Goal: Find specific page/section: Find specific page/section

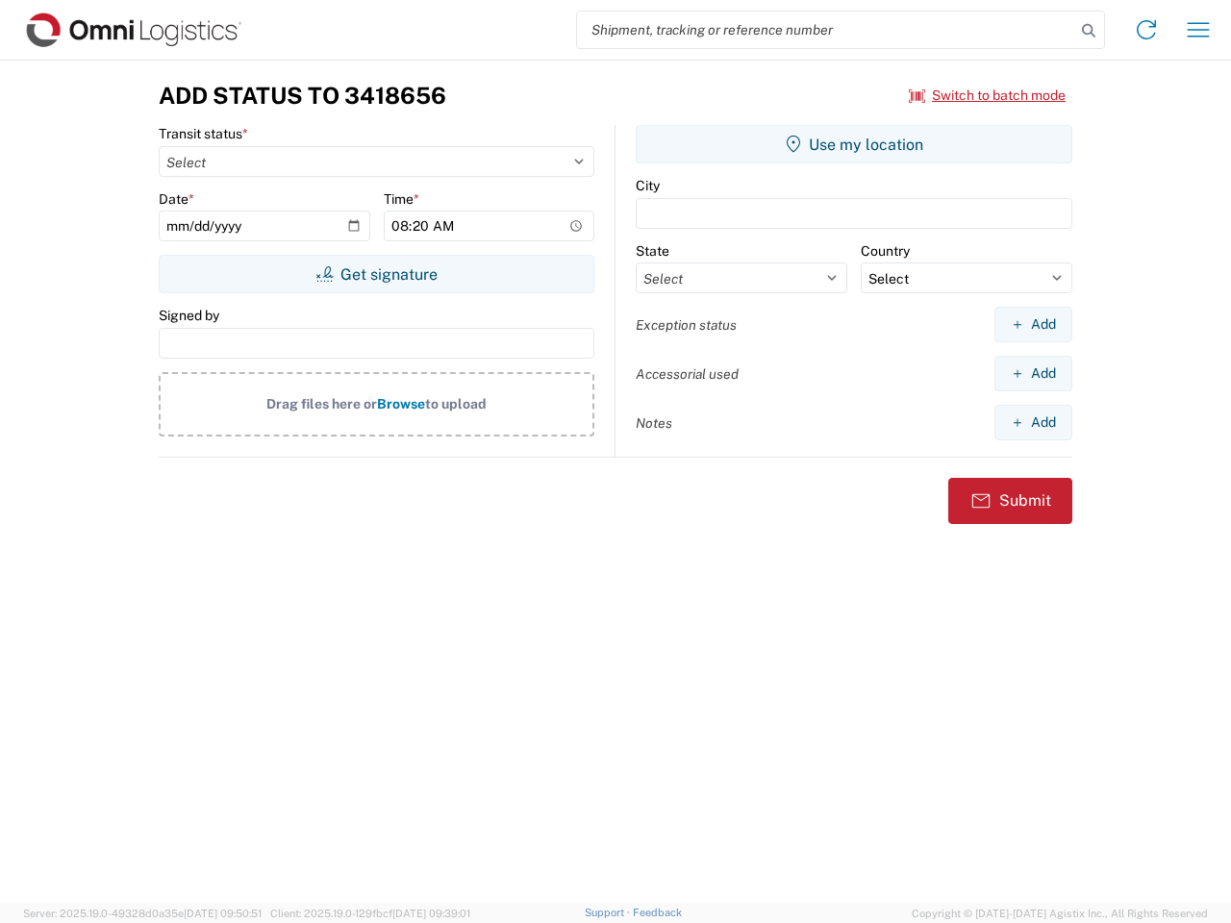
click at [826, 30] on input "search" at bounding box center [826, 30] width 498 height 37
click at [1088, 31] on icon at bounding box center [1088, 30] width 27 height 27
click at [1146, 30] on icon at bounding box center [1146, 29] width 31 height 31
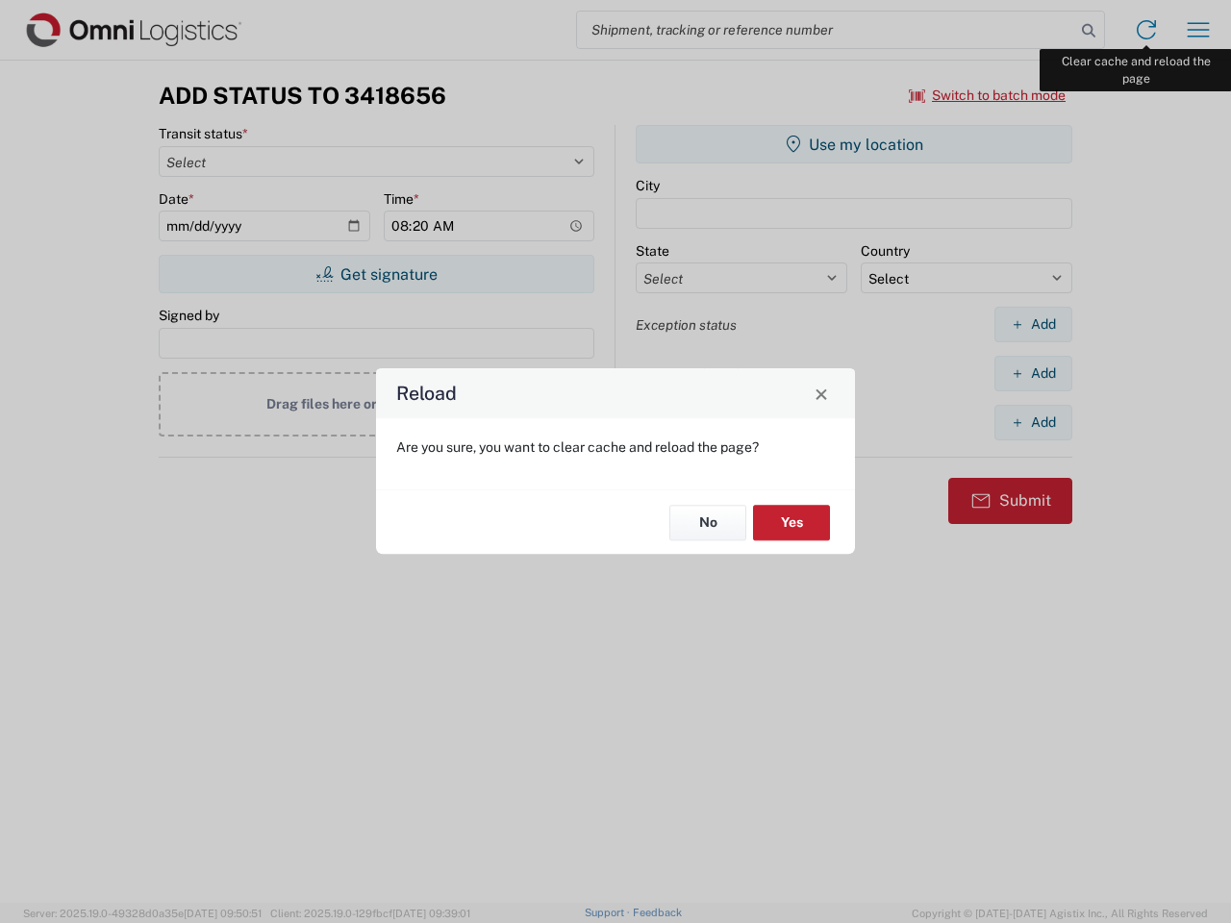
click at [1198, 30] on div "Reload Are you sure, you want to clear cache and reload the page? No Yes" at bounding box center [615, 461] width 1231 height 923
click at [987, 95] on div "Reload Are you sure, you want to clear cache and reload the page? No Yes" at bounding box center [615, 461] width 1231 height 923
click at [376, 274] on div "Reload Are you sure, you want to clear cache and reload the page? No Yes" at bounding box center [615, 461] width 1231 height 923
click at [854, 144] on div "Reload Are you sure, you want to clear cache and reload the page? No Yes" at bounding box center [615, 461] width 1231 height 923
click at [1033, 324] on div "Reload Are you sure, you want to clear cache and reload the page? No Yes" at bounding box center [615, 461] width 1231 height 923
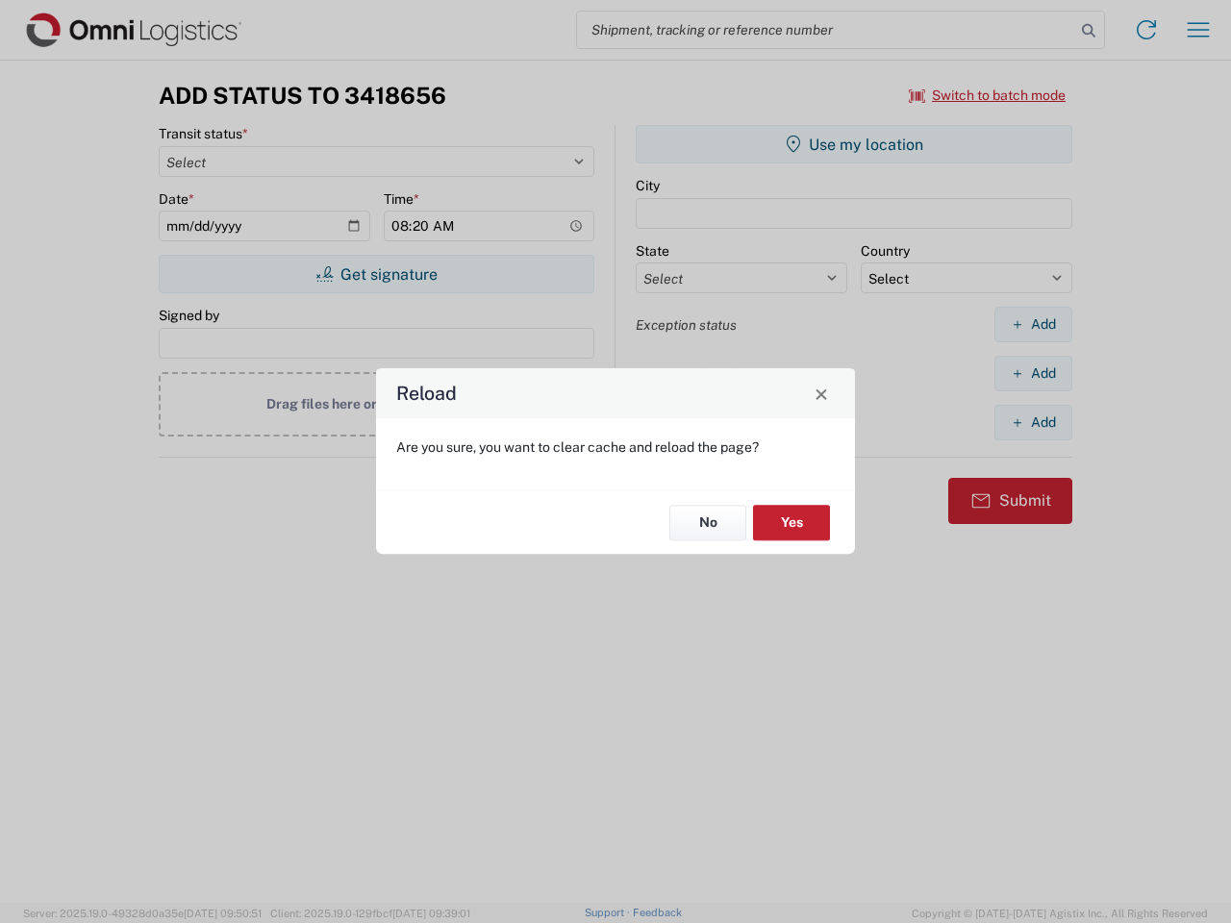
click at [1033, 373] on div "Reload Are you sure, you want to clear cache and reload the page? No Yes" at bounding box center [615, 461] width 1231 height 923
click at [1033, 422] on div "Reload Are you sure, you want to clear cache and reload the page? No Yes" at bounding box center [615, 461] width 1231 height 923
